Goal: Find specific page/section: Find specific page/section

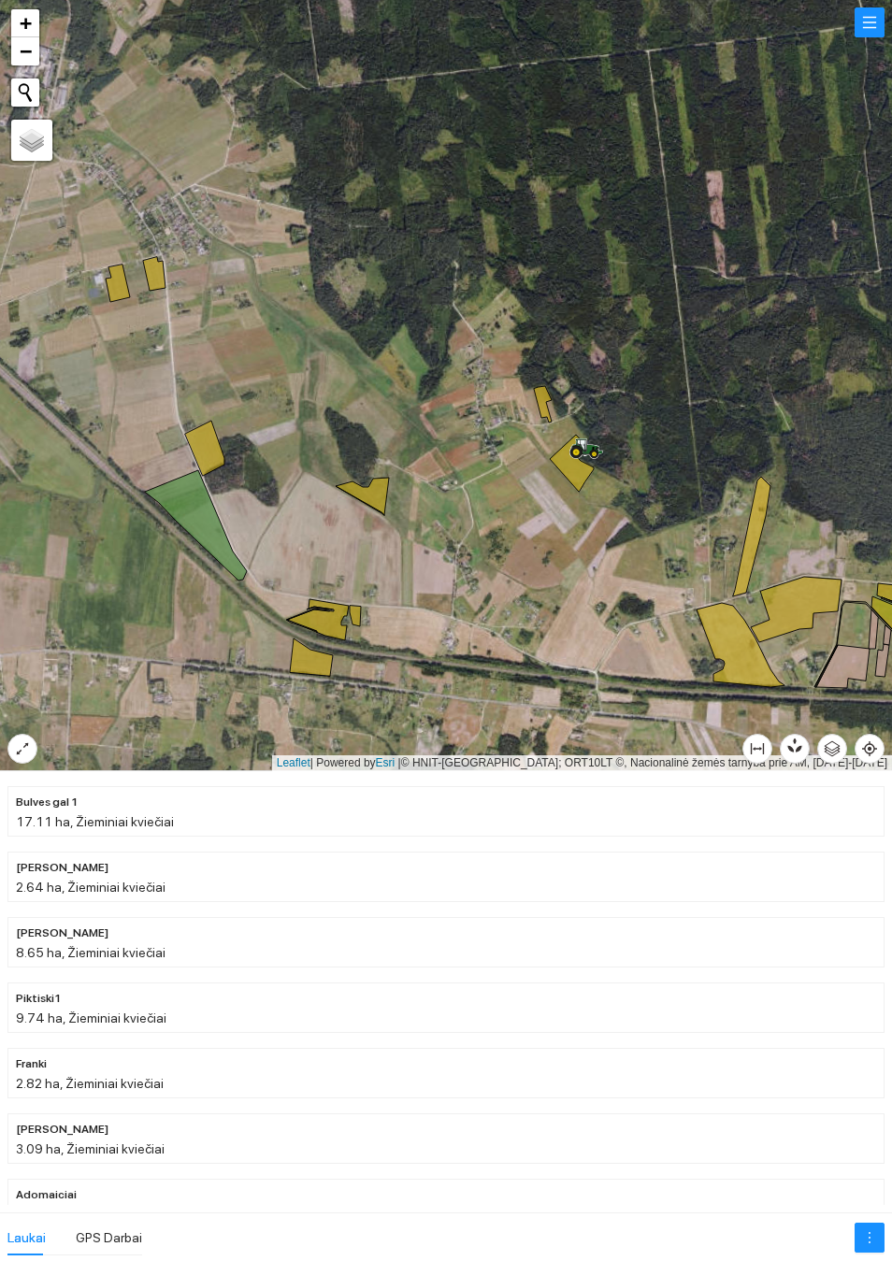
click at [865, 37] on button "button" at bounding box center [869, 22] width 30 height 30
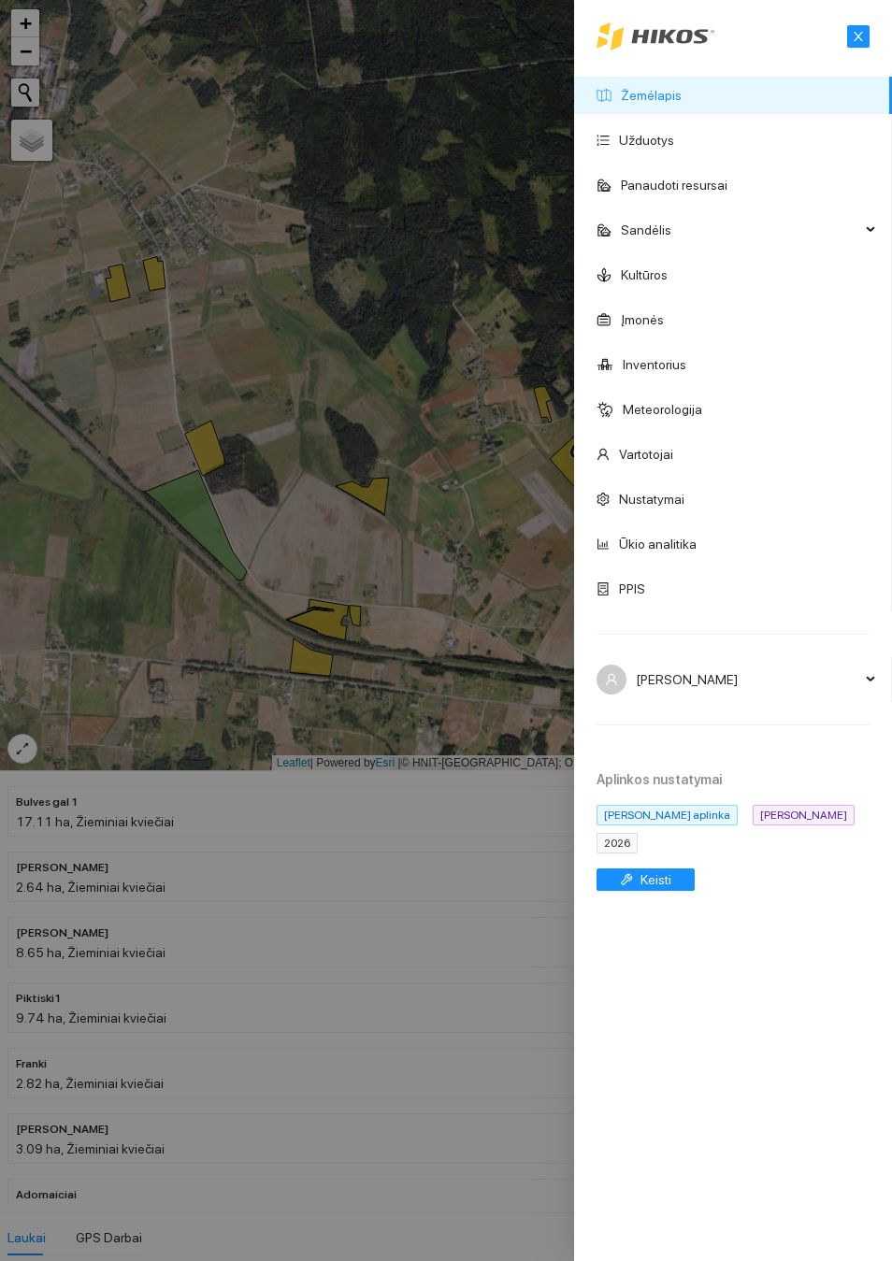
click at [649, 103] on link "Žemėlapis" at bounding box center [651, 95] width 61 height 15
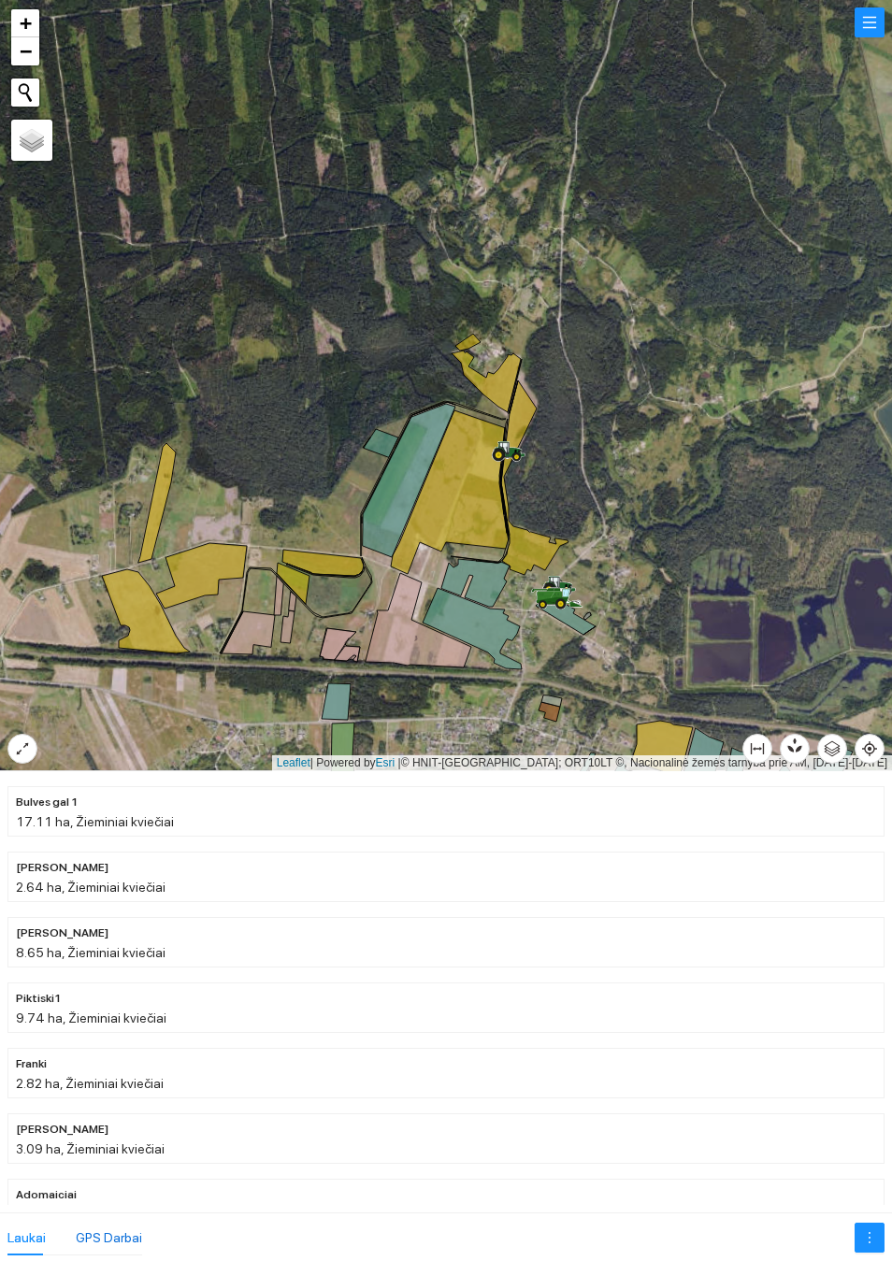
click at [87, 1229] on div "GPS Darbai" at bounding box center [109, 1237] width 66 height 21
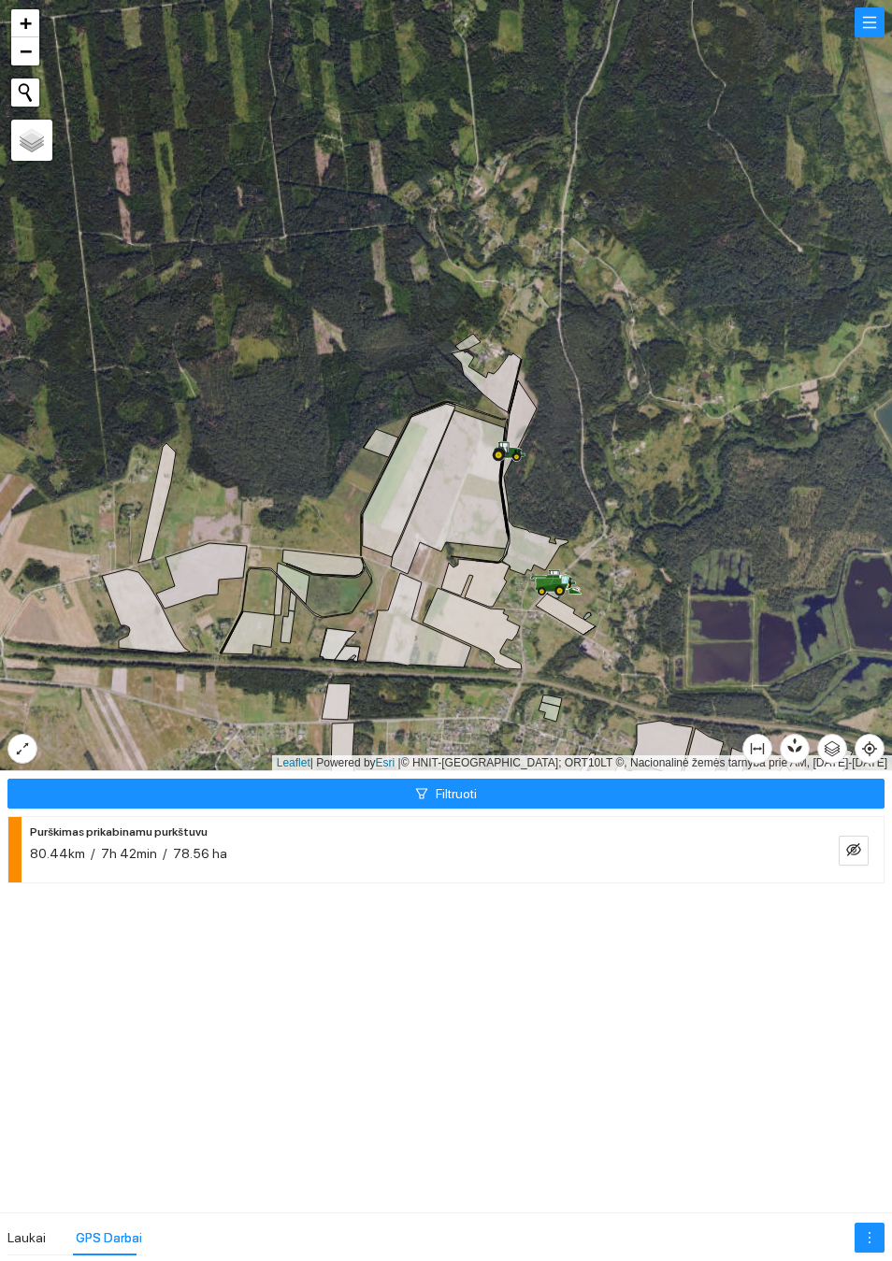
click at [410, 790] on button "Filtruoti" at bounding box center [445, 794] width 877 height 30
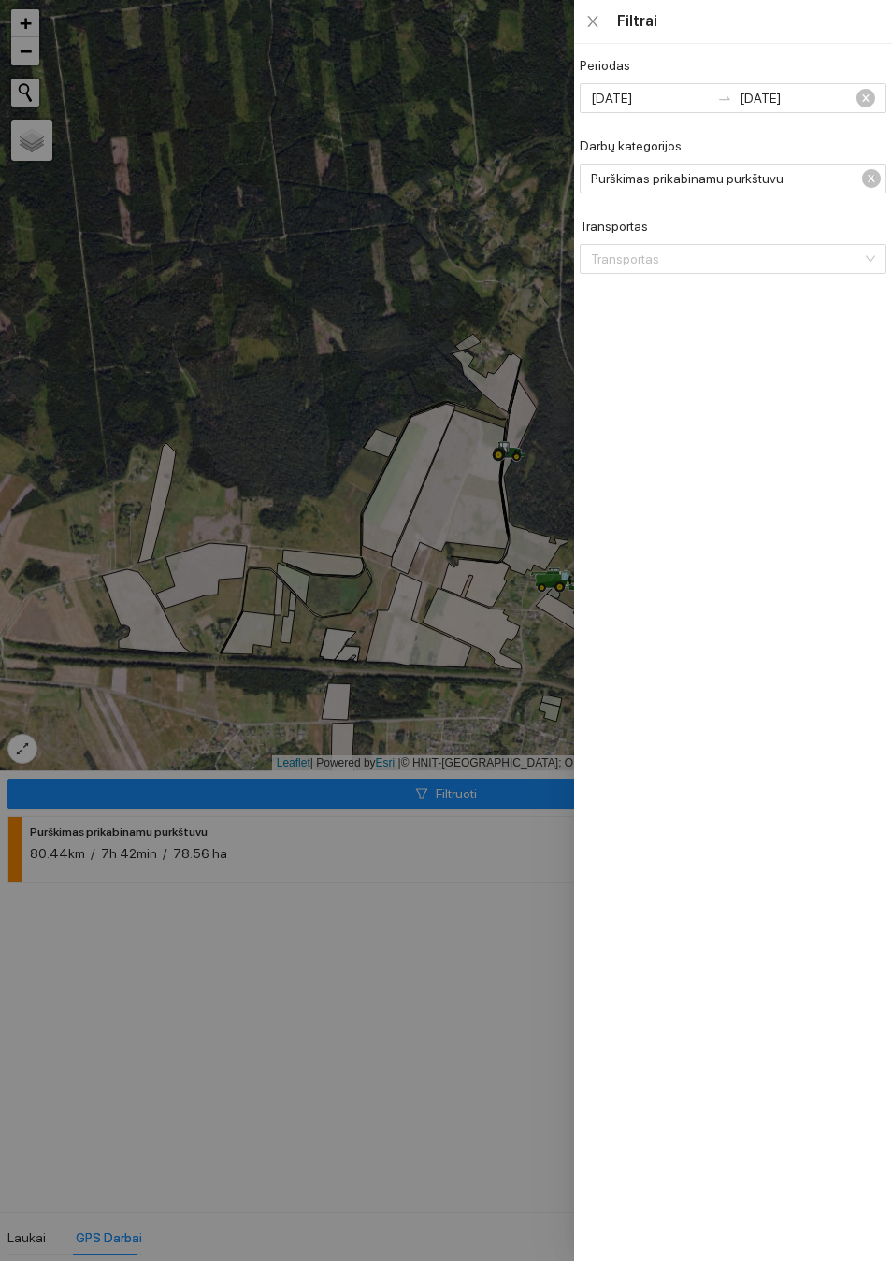
click at [585, 29] on icon "close" at bounding box center [592, 21] width 15 height 15
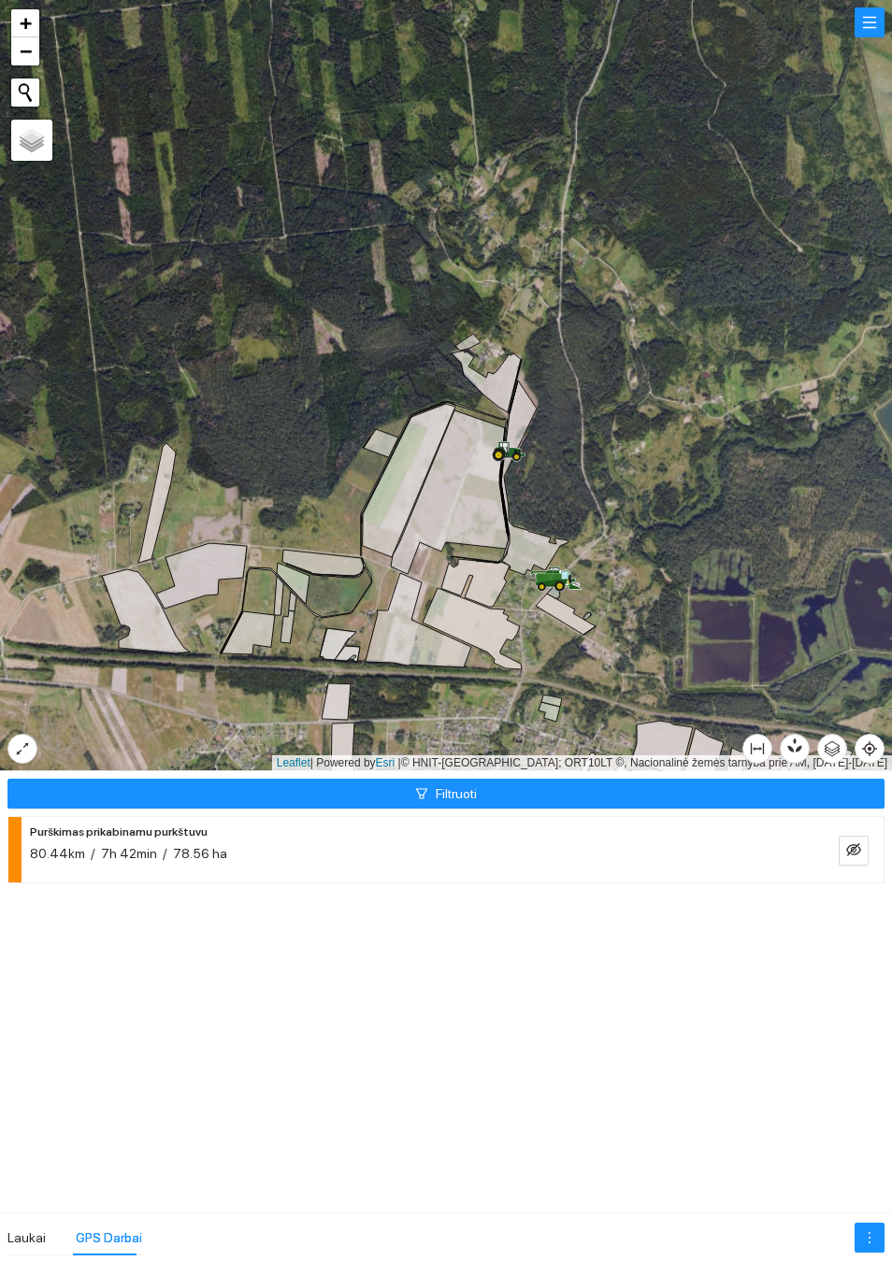
click at [239, 786] on button "Filtruoti" at bounding box center [445, 794] width 877 height 30
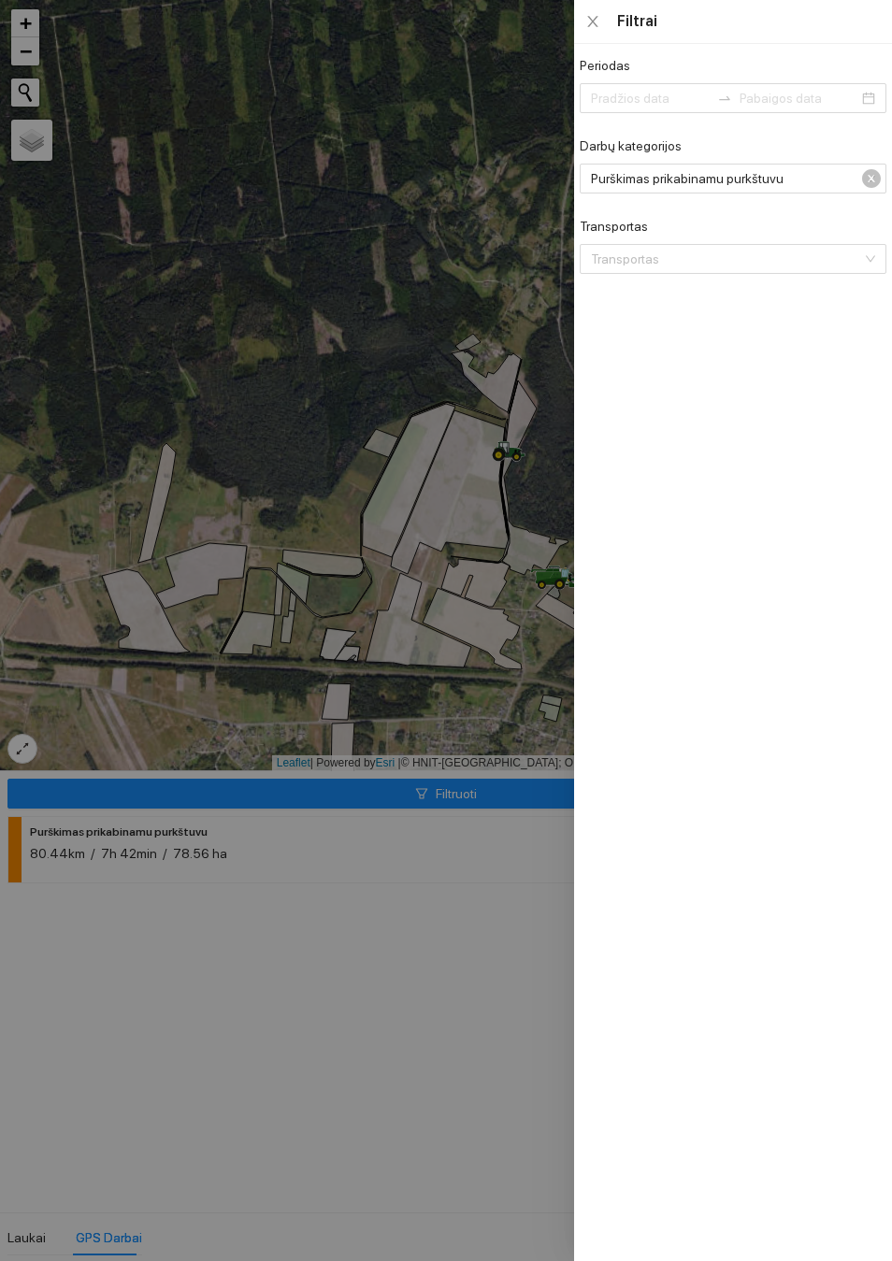
click at [863, 191] on span "Purškimas prikabinamu purkštuvu" at bounding box center [731, 178] width 280 height 28
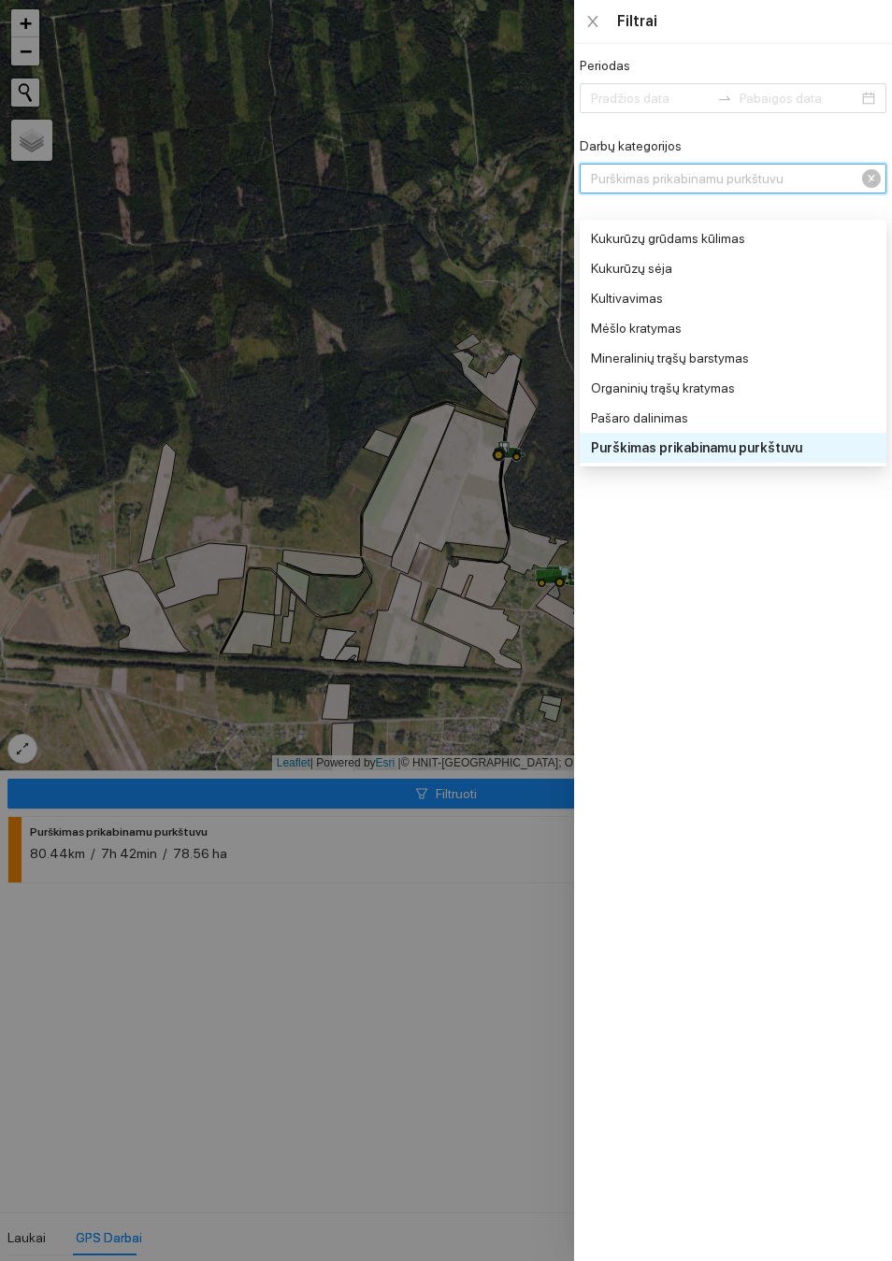
click at [433, 559] on div at bounding box center [446, 630] width 892 height 1261
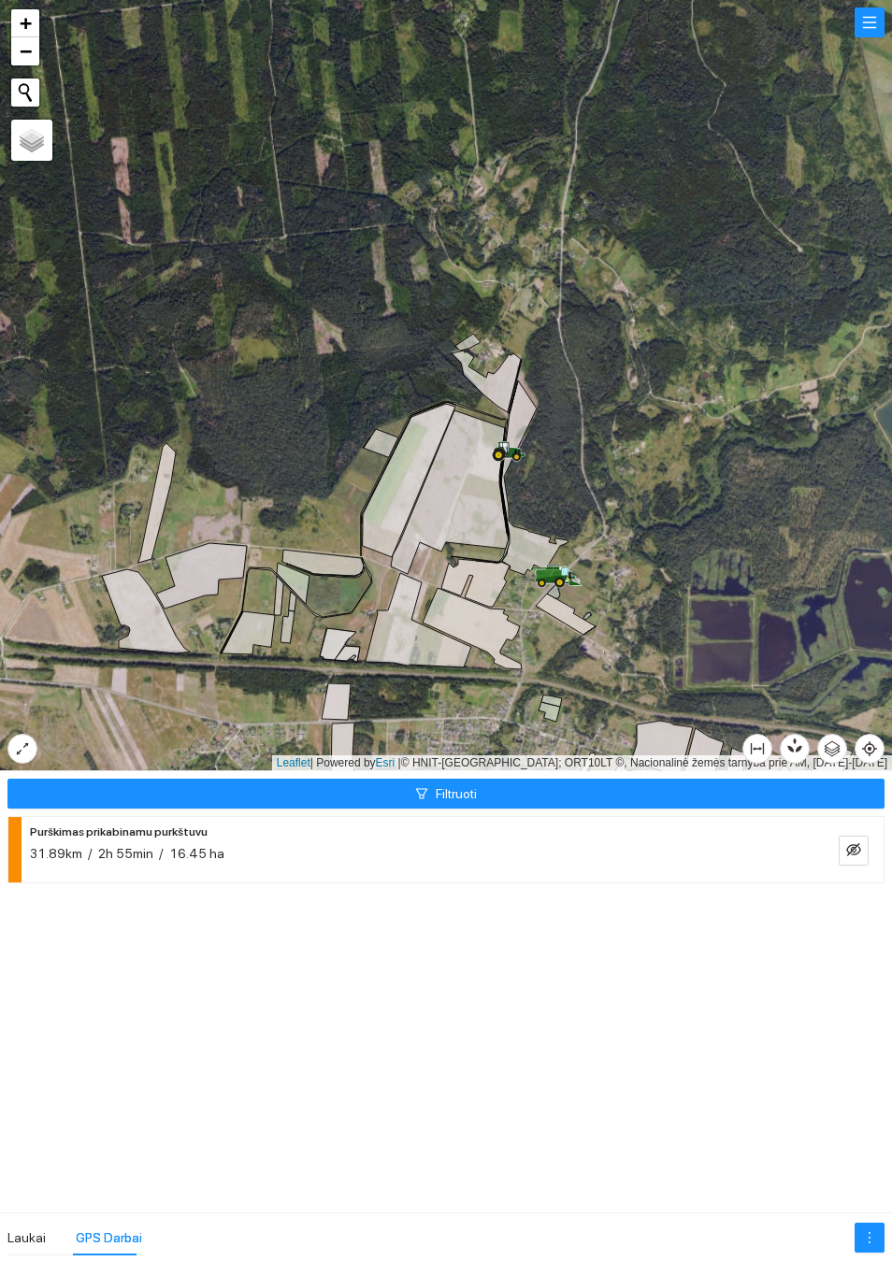
click at [537, 787] on button "Filtruoti" at bounding box center [445, 794] width 877 height 30
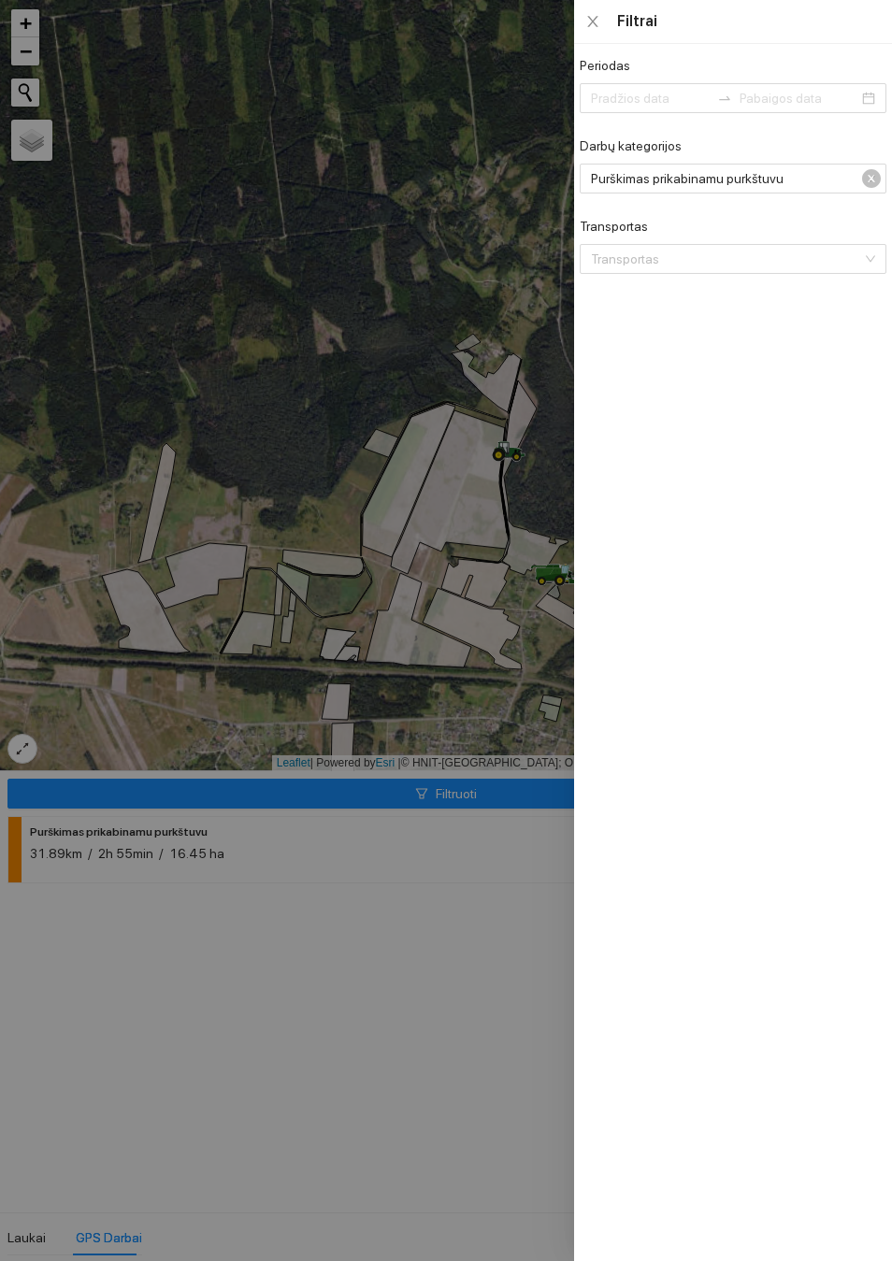
click at [859, 190] on span "Purškimas prikabinamu purkštuvu" at bounding box center [731, 178] width 280 height 28
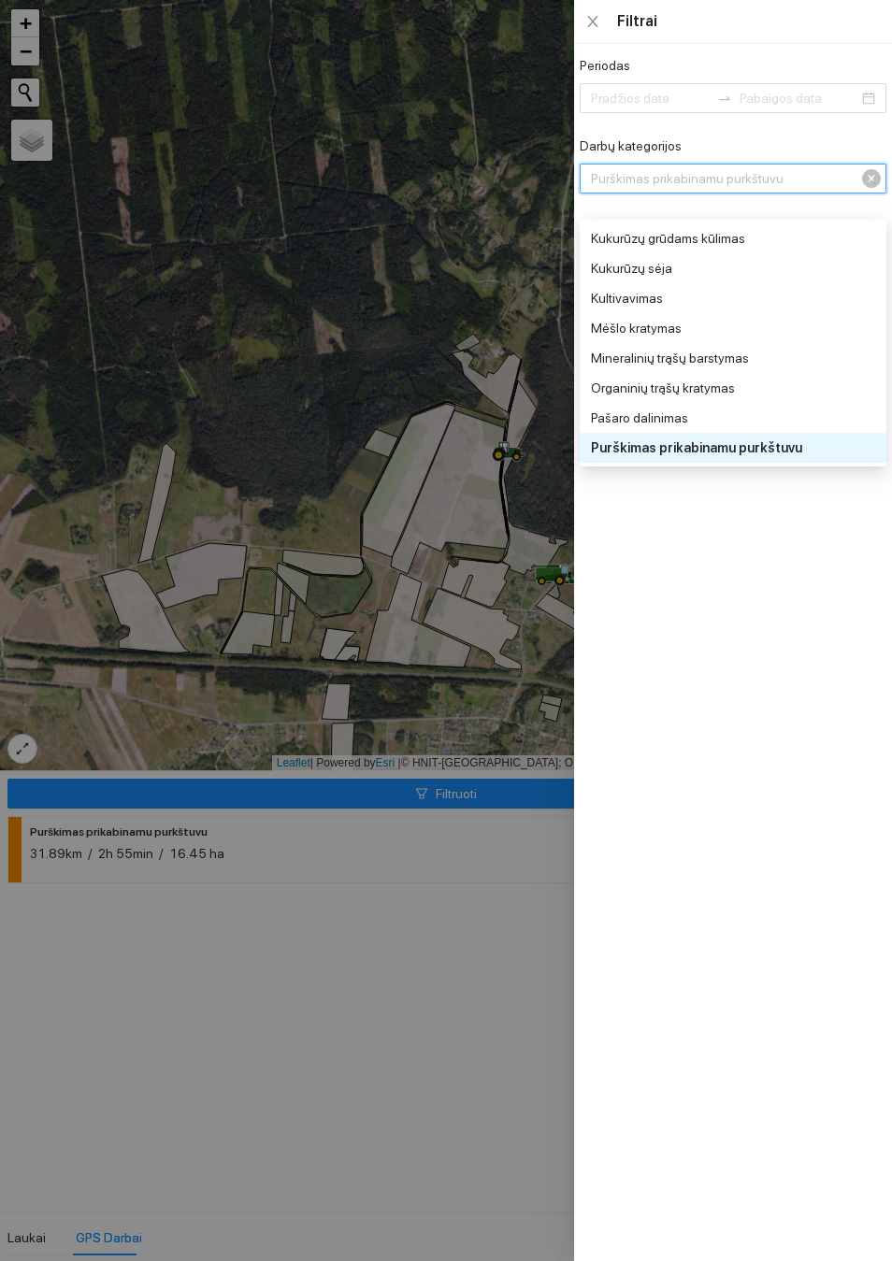
click at [858, 193] on span "Purškimas prikabinamu purkštuvu" at bounding box center [731, 178] width 280 height 28
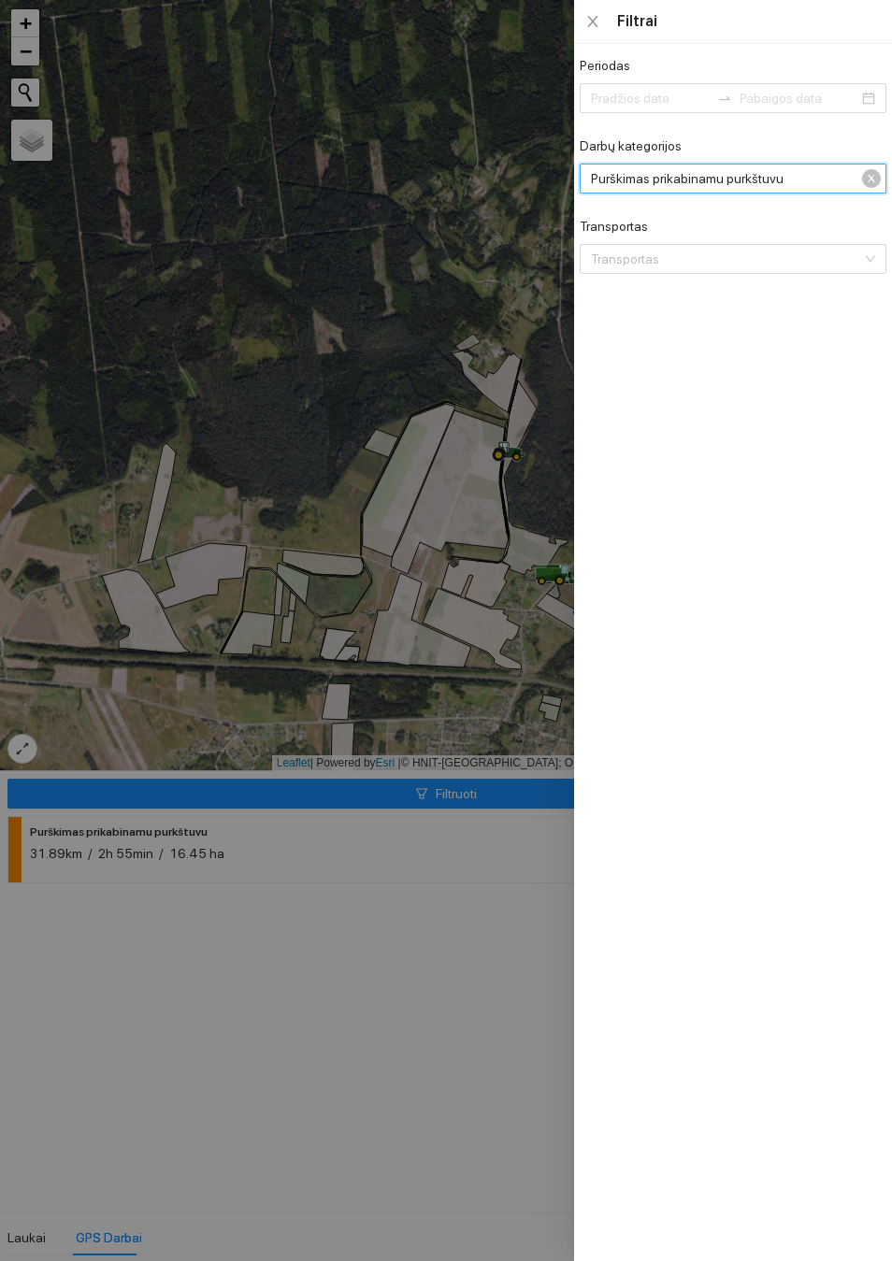
click at [764, 193] on span "Purškimas prikabinamu purkštuvu" at bounding box center [731, 178] width 280 height 28
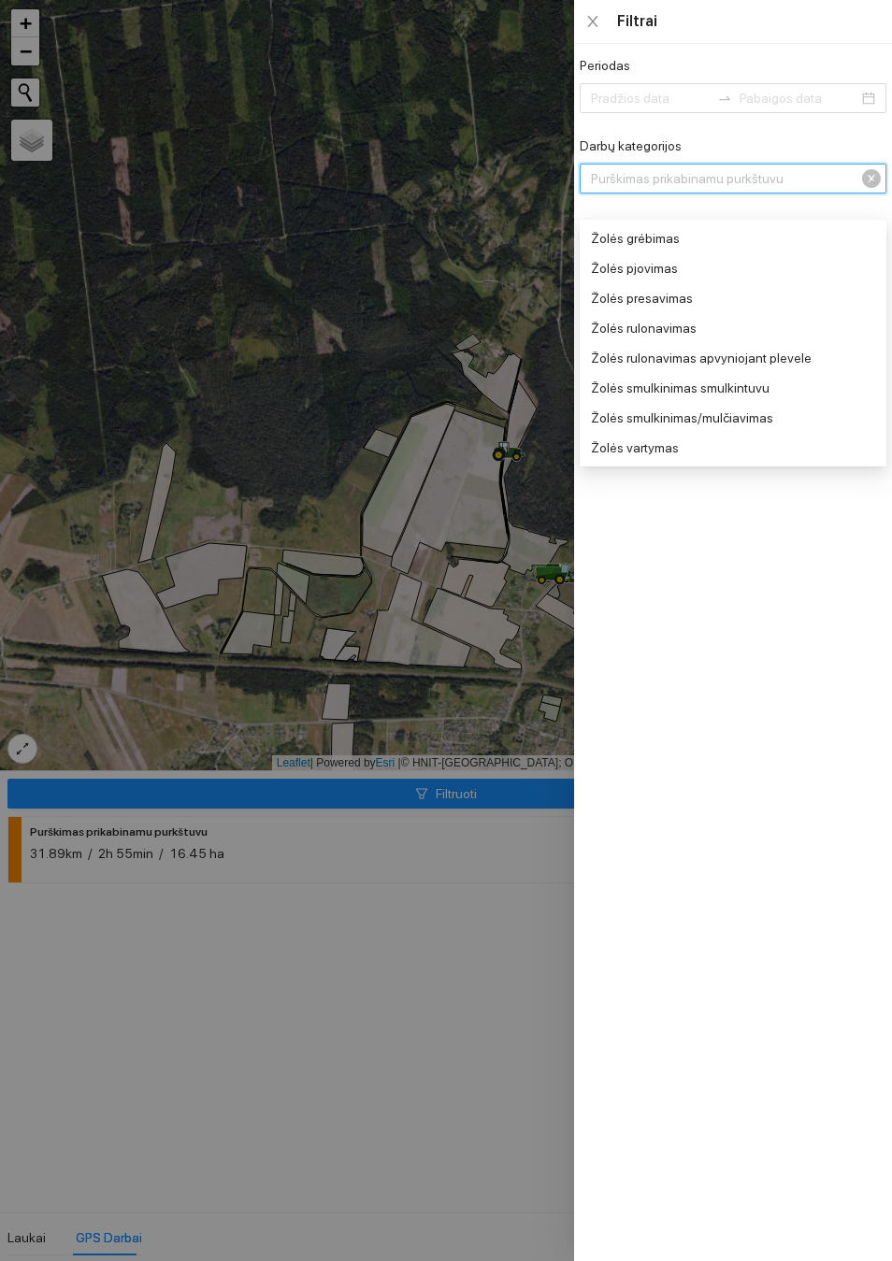
click at [859, 193] on span "Purškimas prikabinamu purkštuvu" at bounding box center [731, 178] width 280 height 28
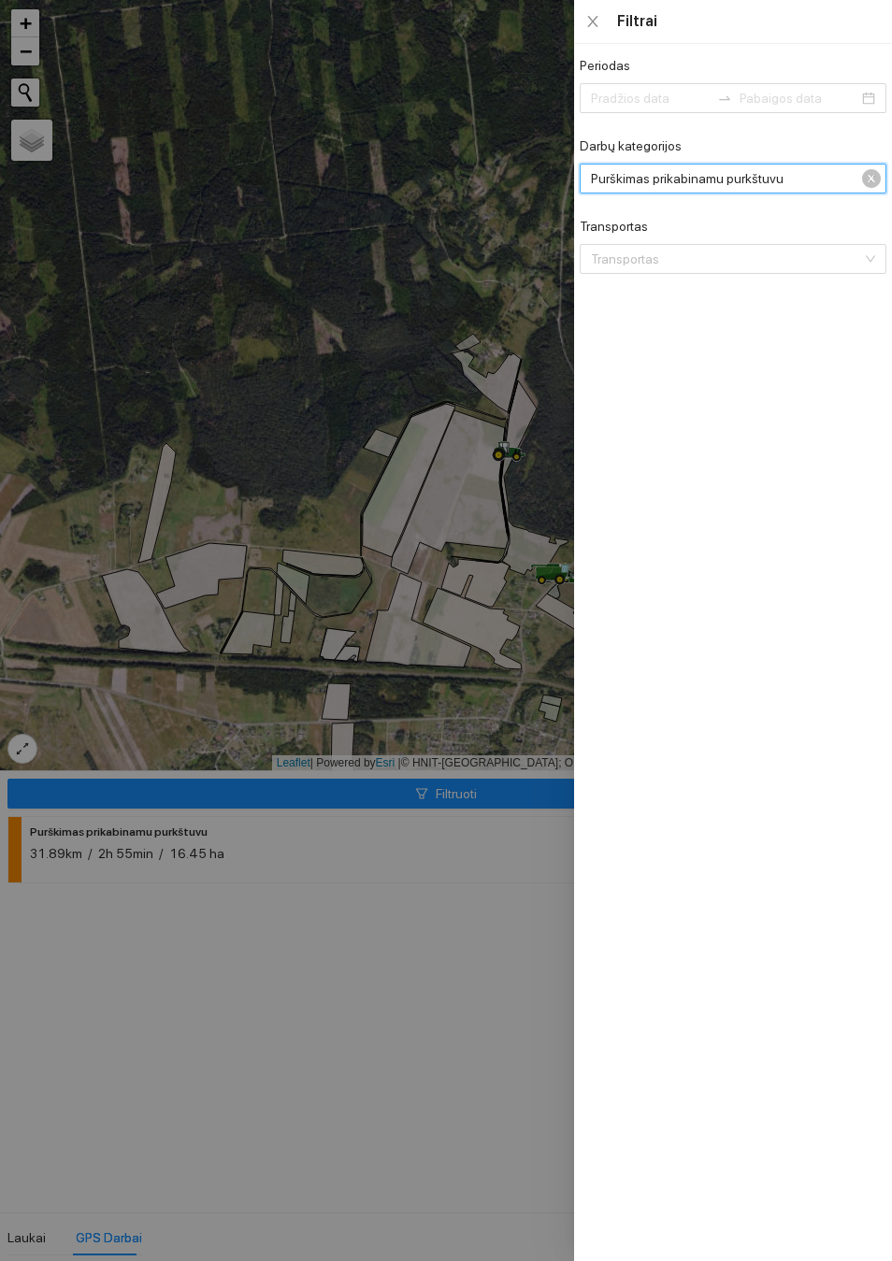
click at [863, 191] on span "Purškimas prikabinamu purkštuvu" at bounding box center [731, 178] width 280 height 28
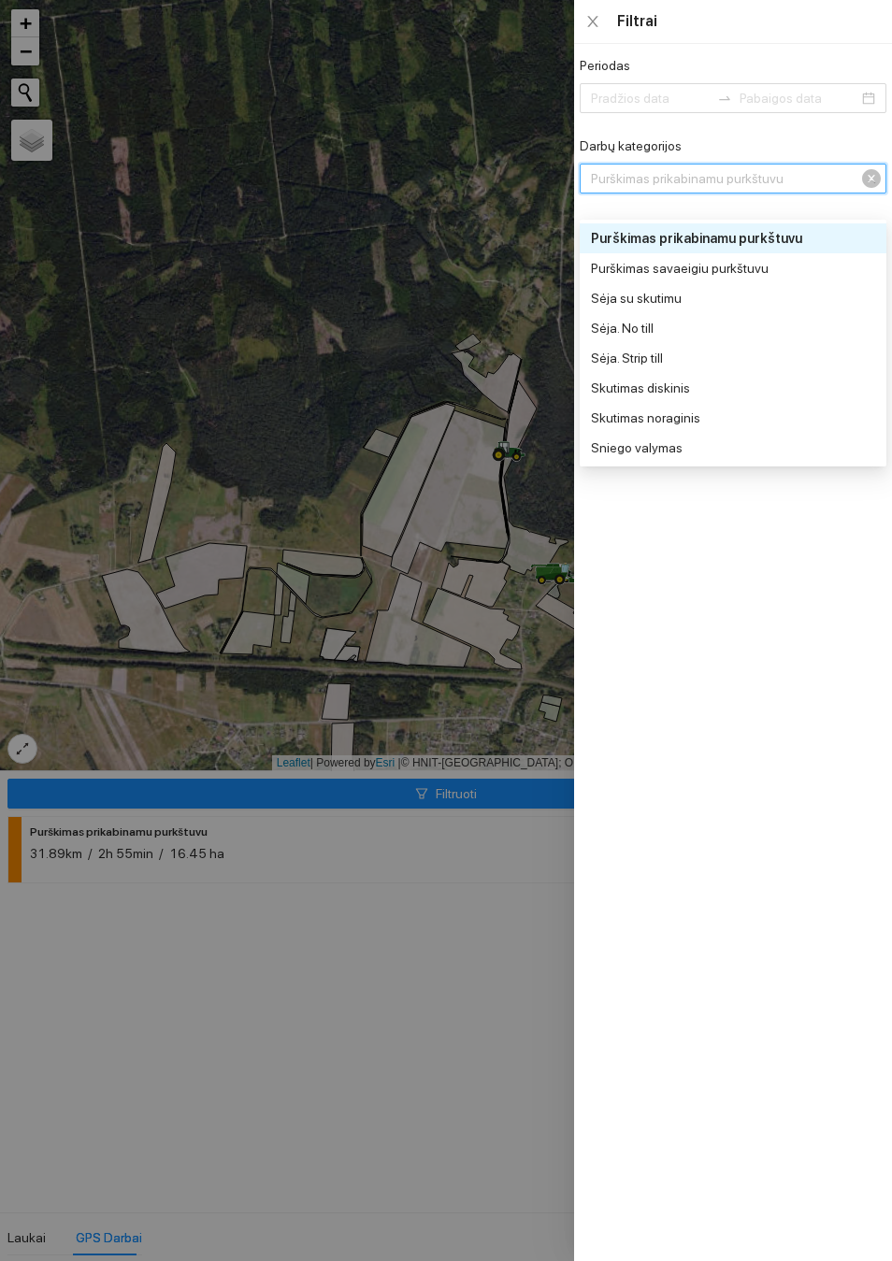
click at [858, 193] on span "Purškimas prikabinamu purkštuvu" at bounding box center [731, 178] width 280 height 28
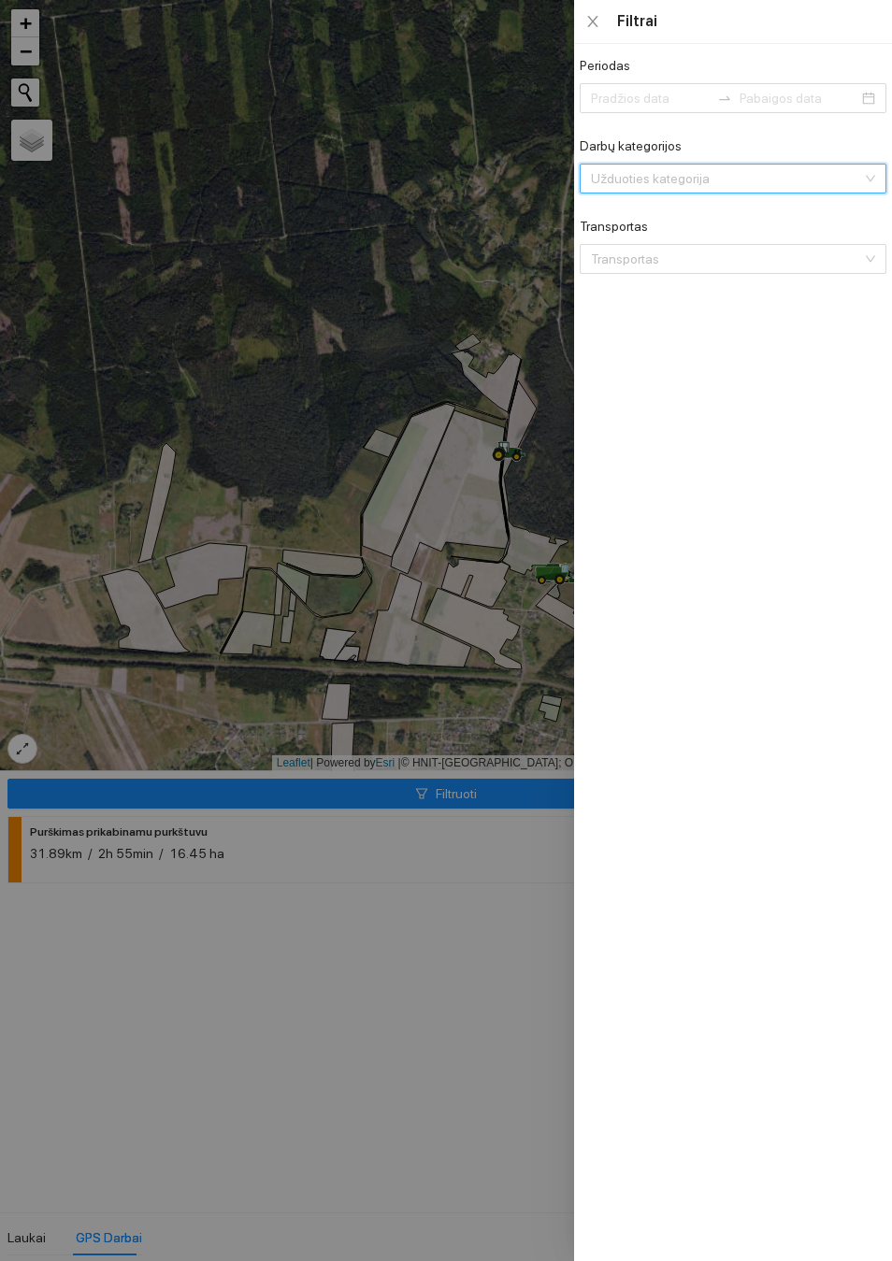
click at [217, 665] on div at bounding box center [446, 630] width 892 height 1261
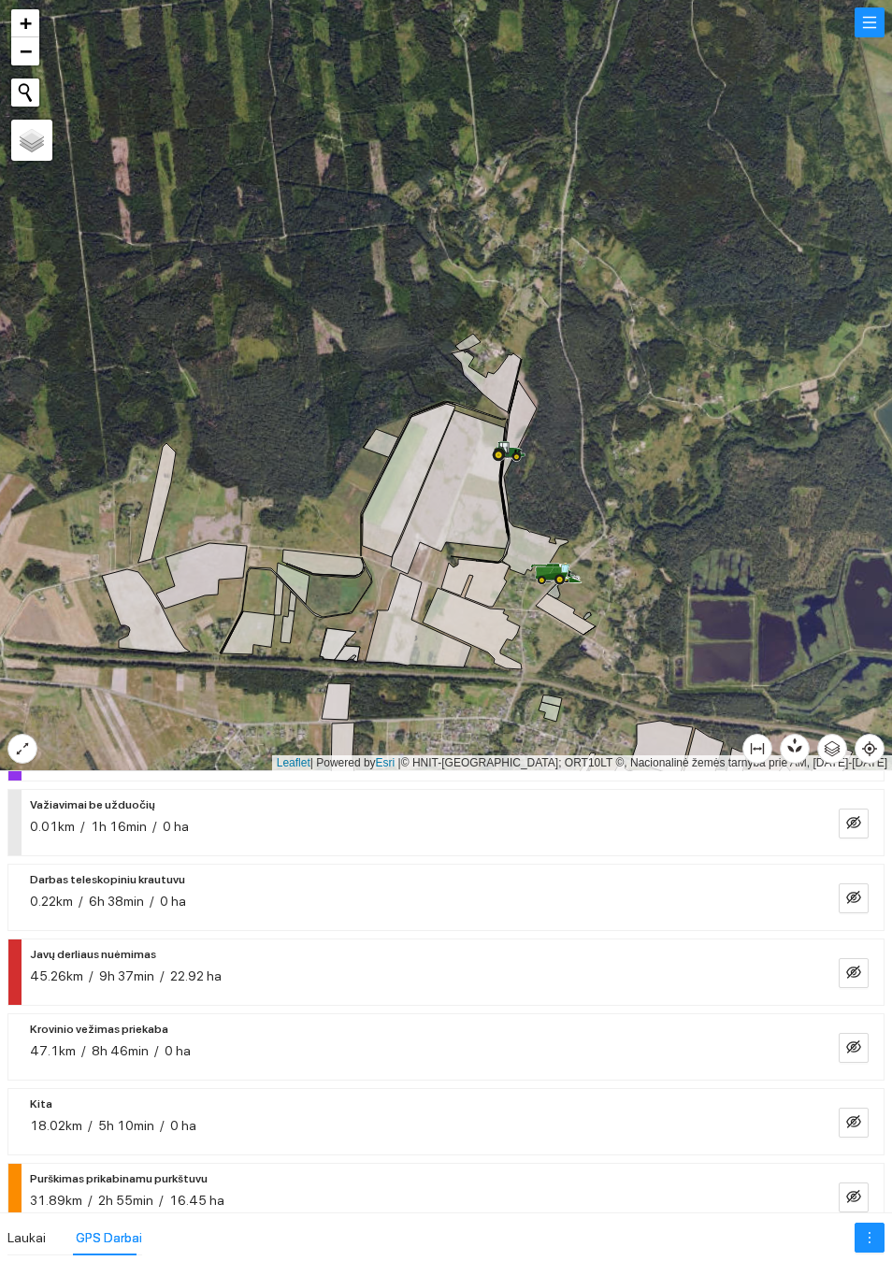
scroll to position [111, 0]
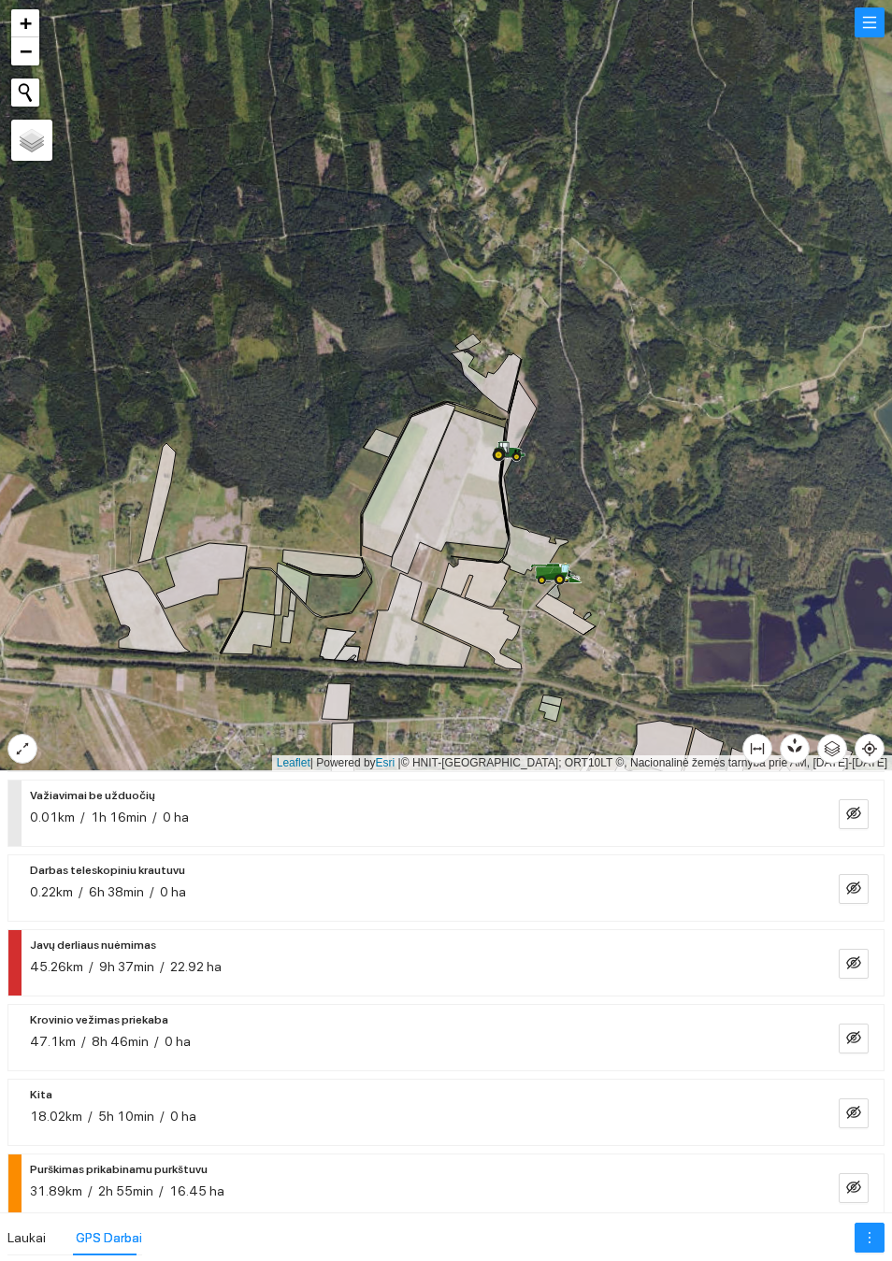
click at [861, 969] on button "button" at bounding box center [853, 964] width 30 height 30
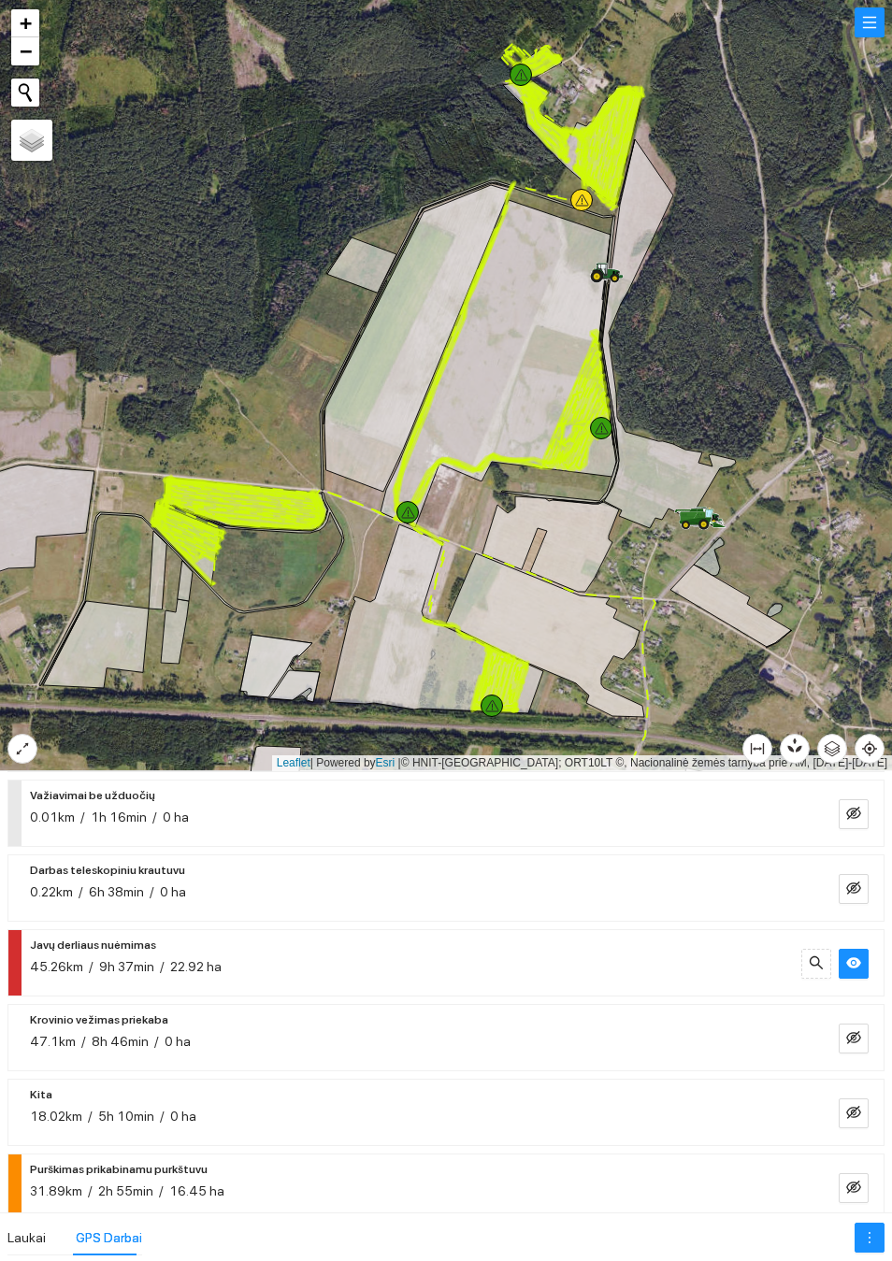
click at [867, 37] on button "button" at bounding box center [869, 22] width 30 height 30
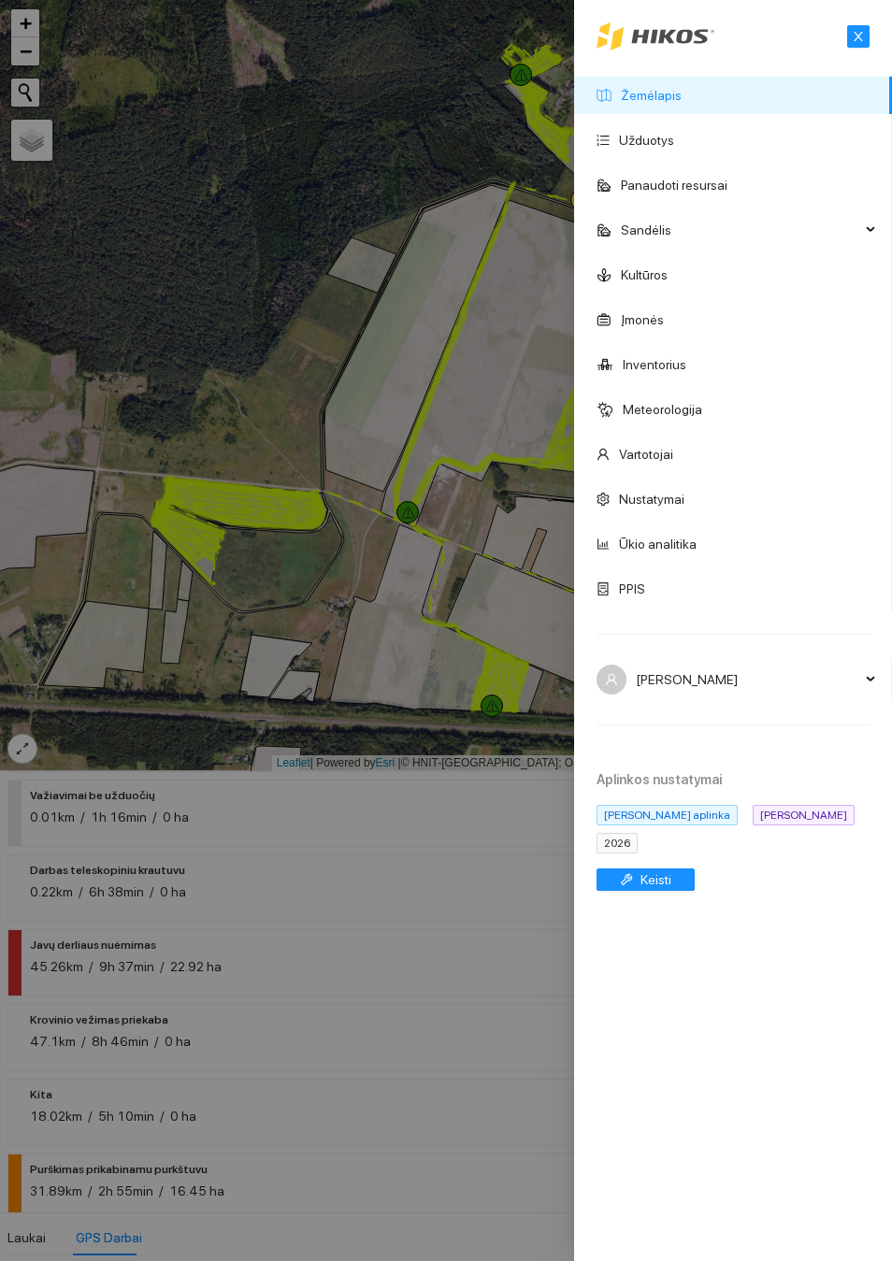
click at [621, 853] on span "2026" at bounding box center [616, 843] width 41 height 21
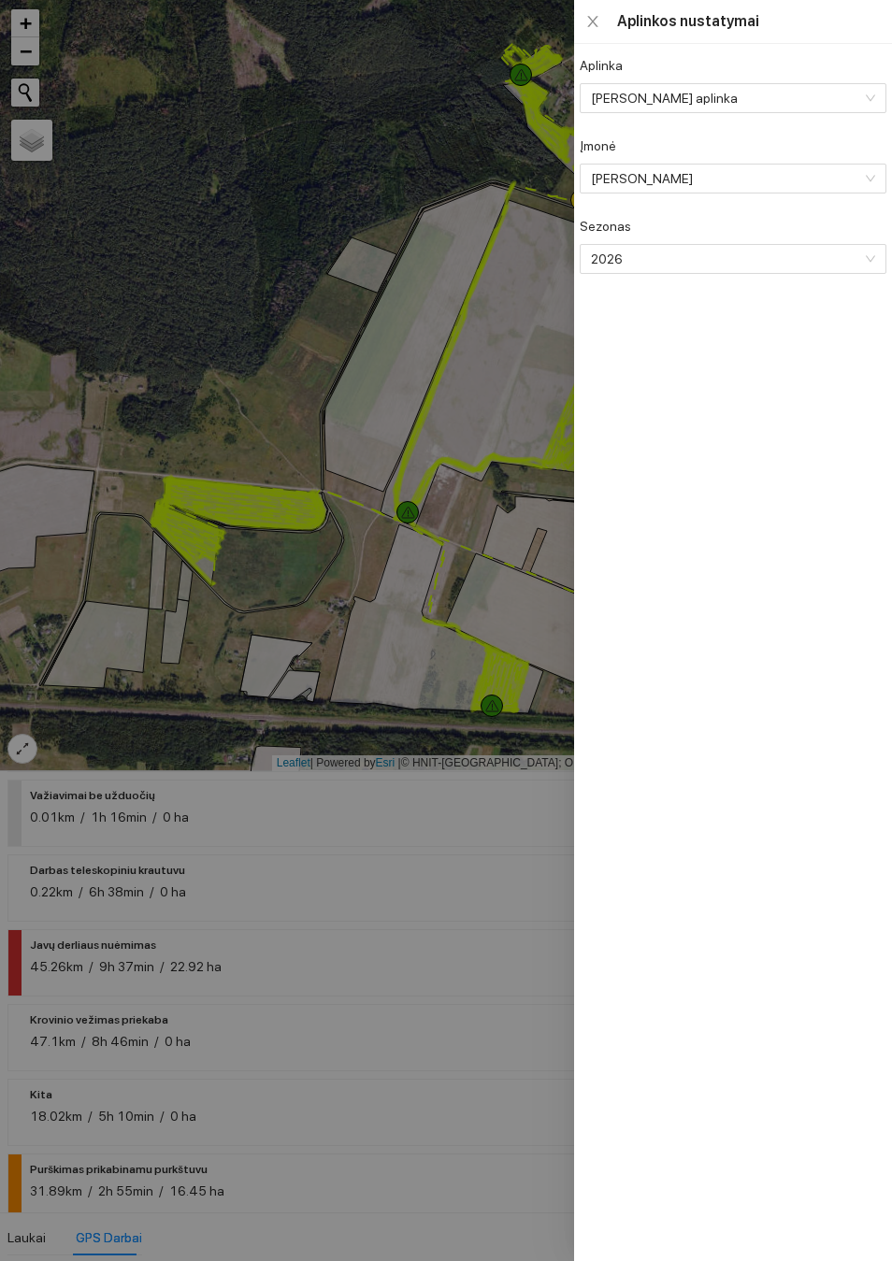
click at [688, 273] on span "2026" at bounding box center [731, 259] width 280 height 28
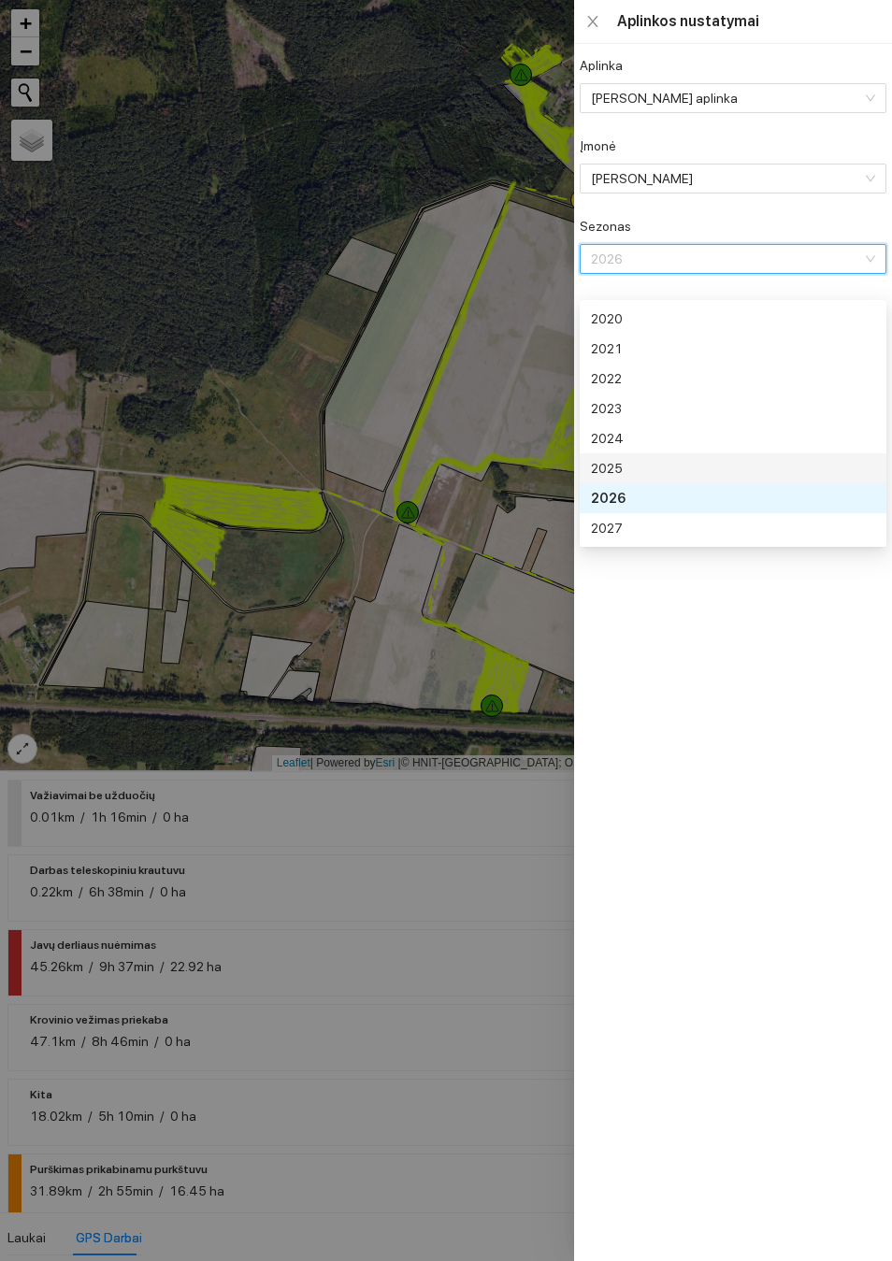
click at [638, 465] on div "2025" at bounding box center [731, 468] width 280 height 21
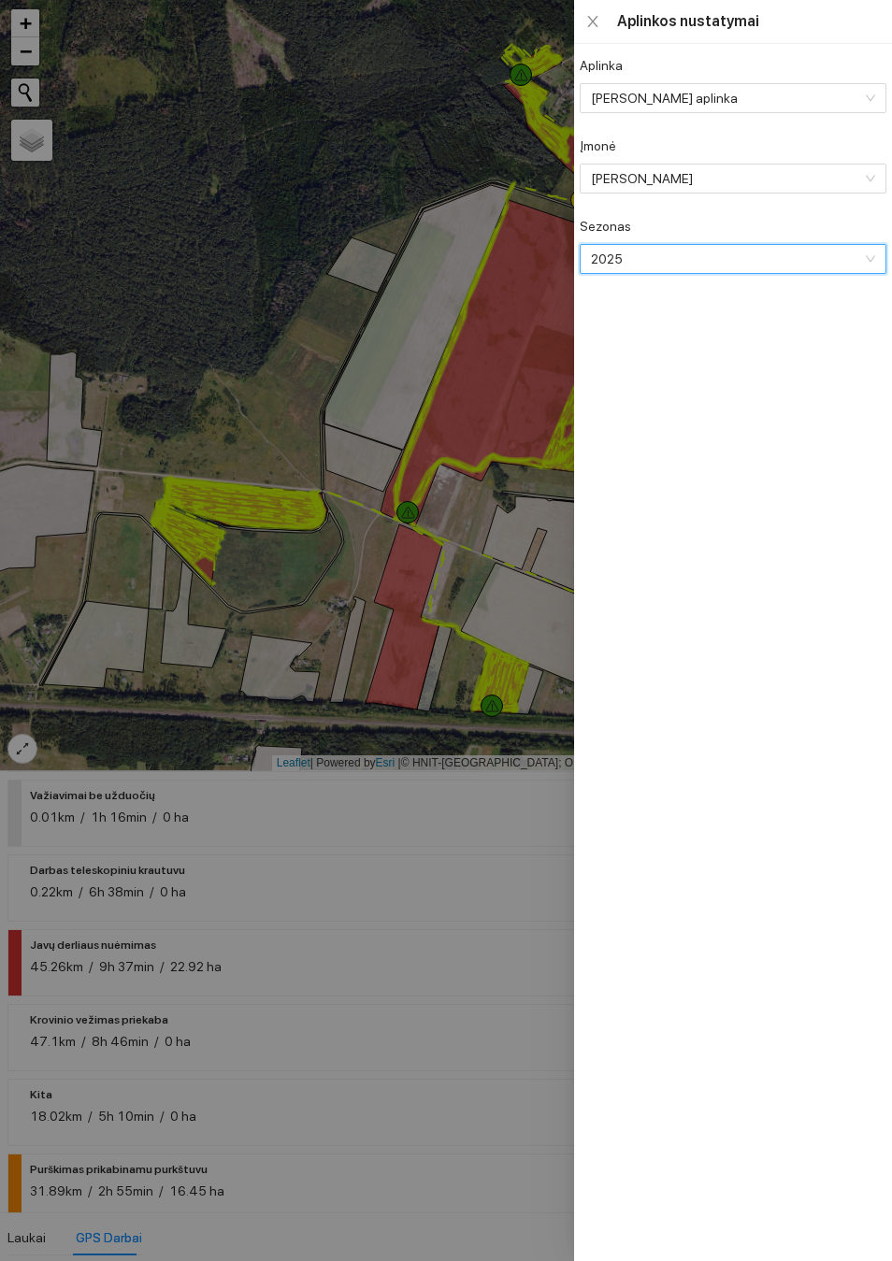
click at [486, 535] on div at bounding box center [446, 630] width 892 height 1261
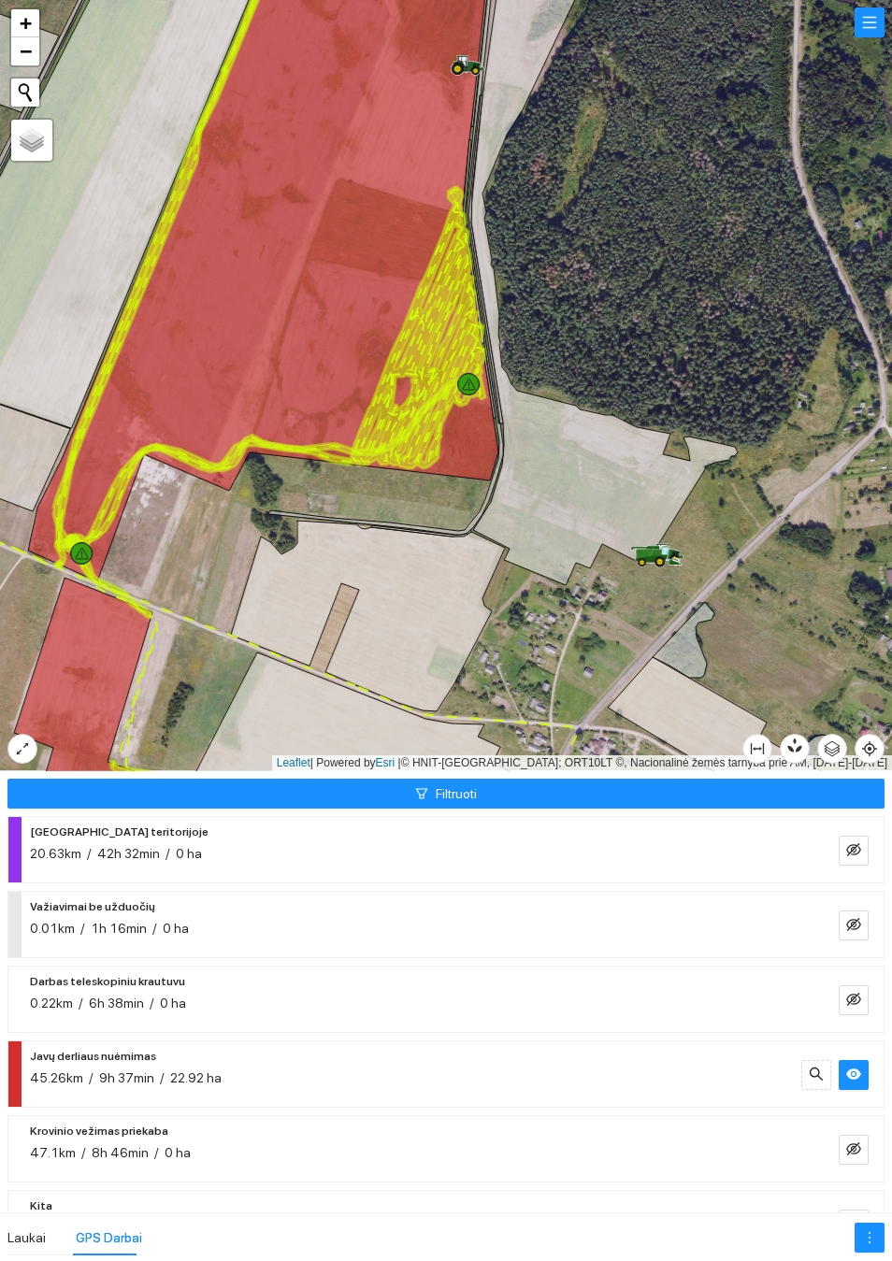
click at [513, 1040] on li "Javų derliaus nuėmimas 45.26km / 9h 37min / 22.92 ha" at bounding box center [445, 1073] width 877 height 67
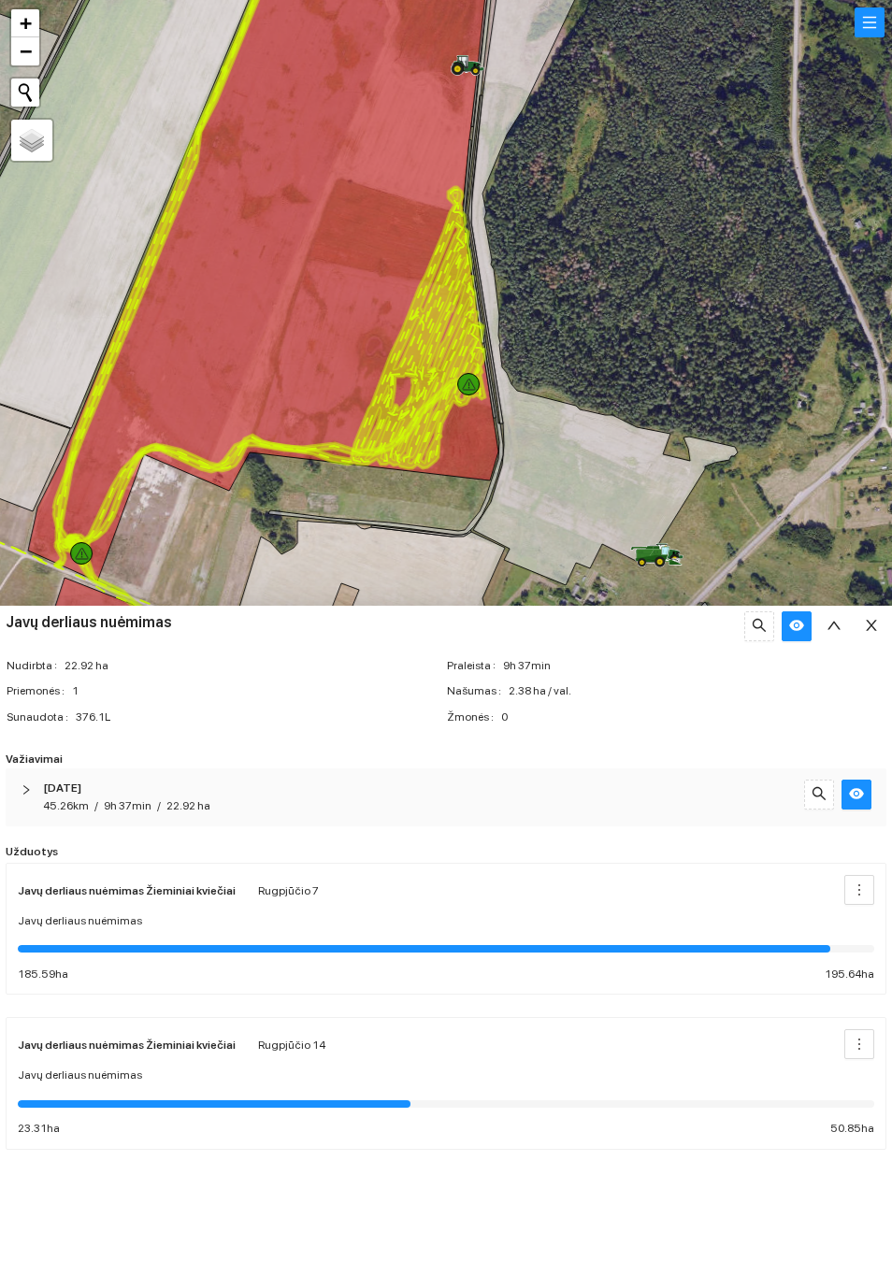
click at [25, 795] on icon "right" at bounding box center [26, 789] width 11 height 11
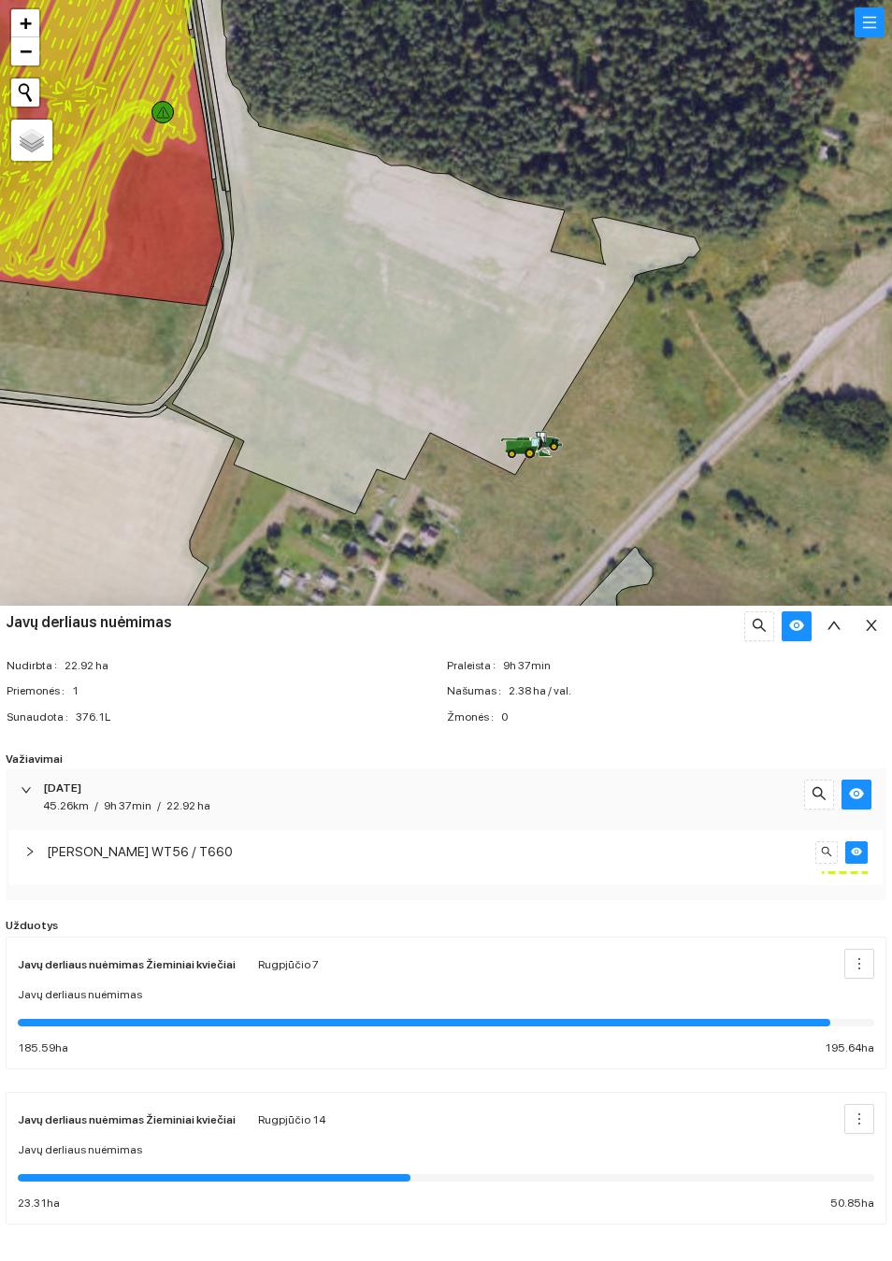
click at [551, 434] on icon at bounding box center [546, 441] width 34 height 21
click at [526, 450] on icon at bounding box center [529, 453] width 11 height 11
